Goal: Information Seeking & Learning: Learn about a topic

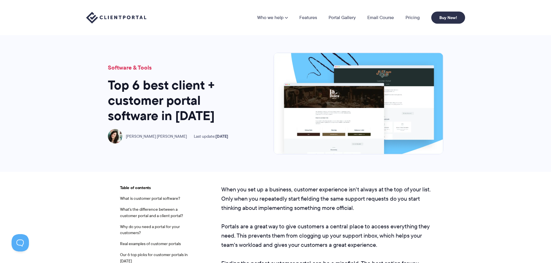
click at [119, 16] on img at bounding box center [116, 18] width 60 height 12
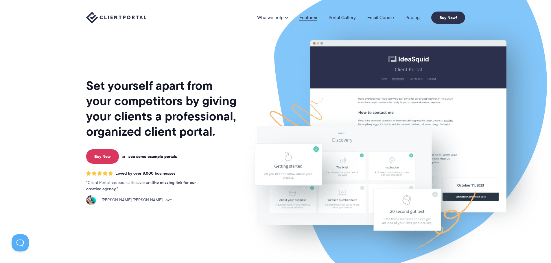
click at [302, 18] on link "Features" at bounding box center [308, 17] width 18 height 5
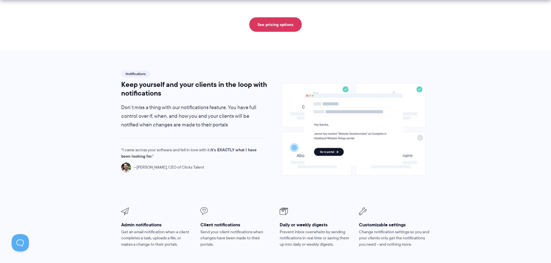
scroll to position [372, 0]
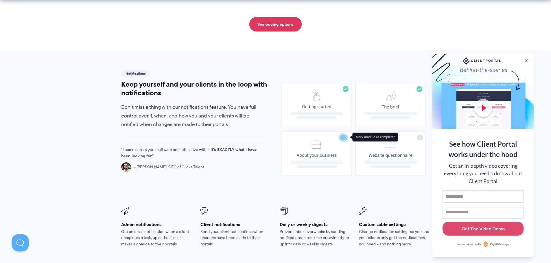
click at [84, 101] on section "Notifications Keep yourself and your clients in the loop with notifications Don…" at bounding box center [275, 174] width 551 height 249
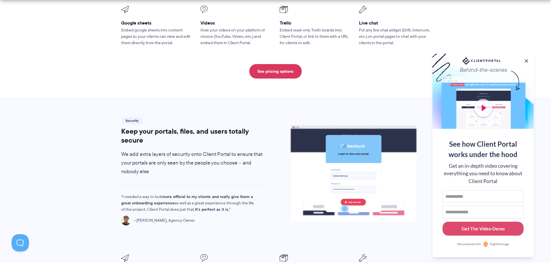
scroll to position [870, 0]
